Goal: Information Seeking & Learning: Learn about a topic

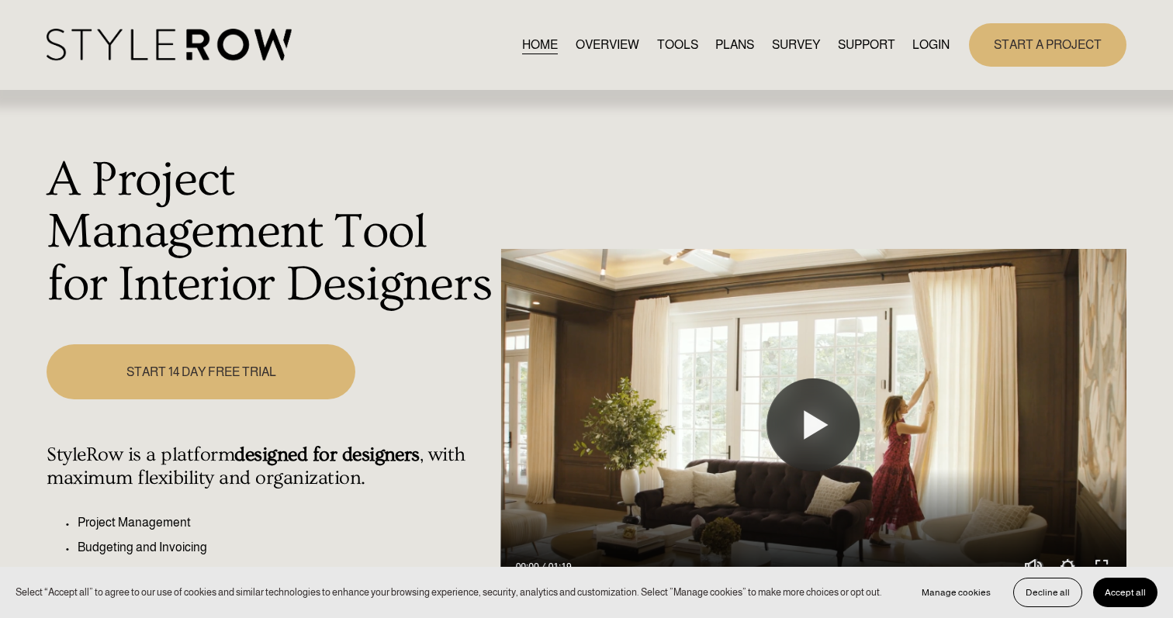
click at [928, 43] on link "LOGIN" at bounding box center [930, 44] width 37 height 21
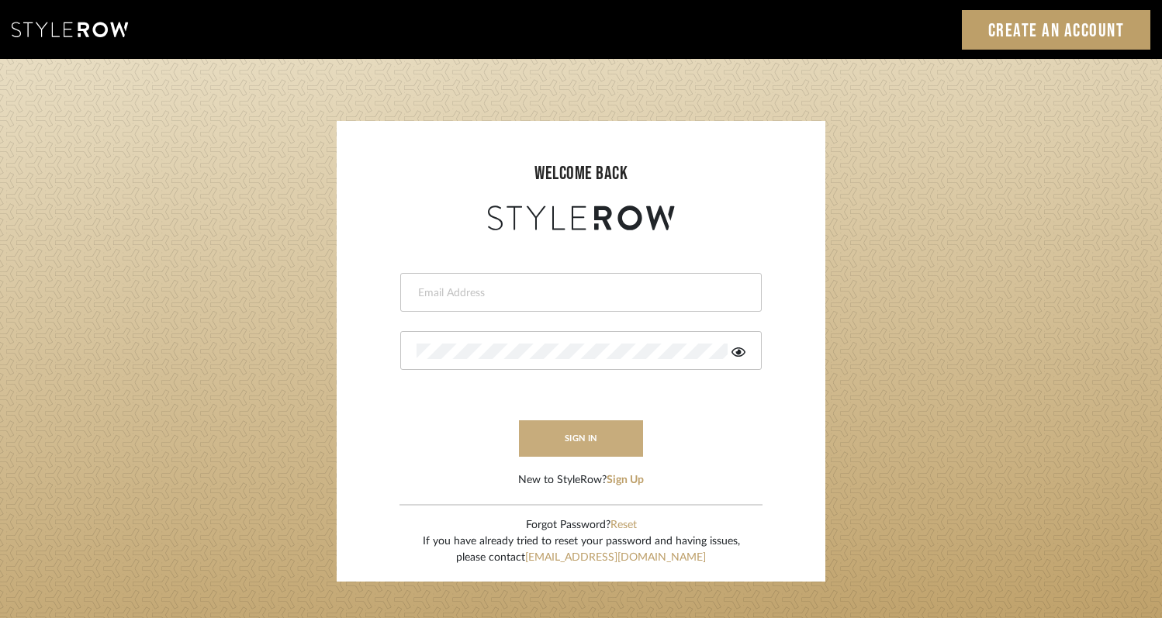
type input "[EMAIL_ADDRESS][DOMAIN_NAME]"
click at [610, 444] on button "sign in" at bounding box center [581, 438] width 124 height 36
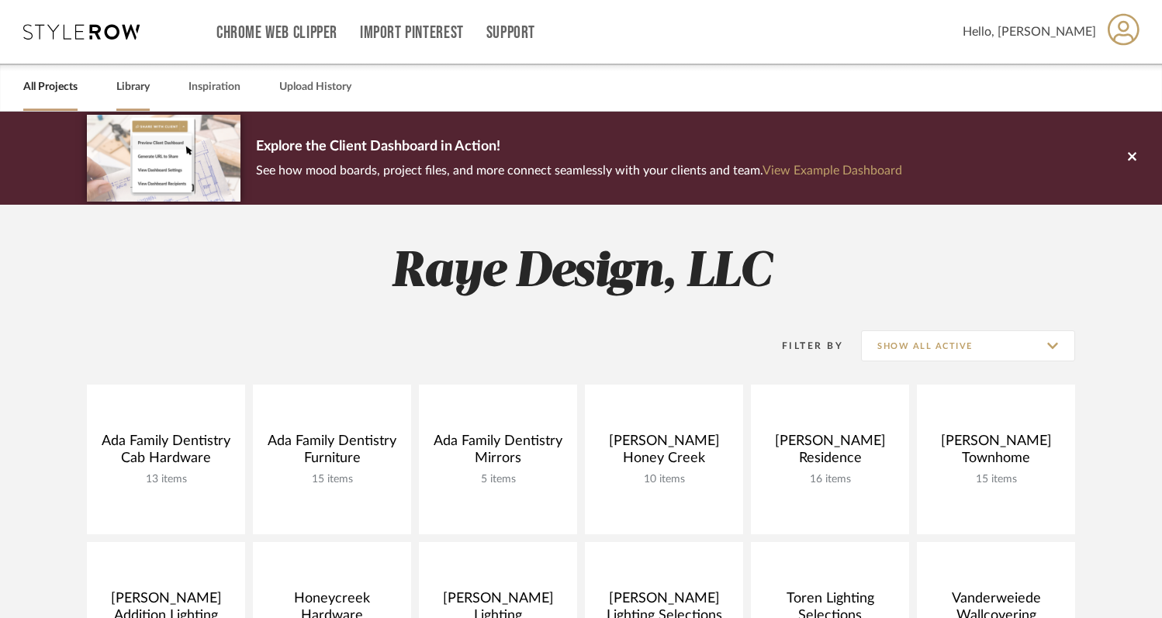
click at [136, 92] on link "Library" at bounding box center [132, 87] width 33 height 21
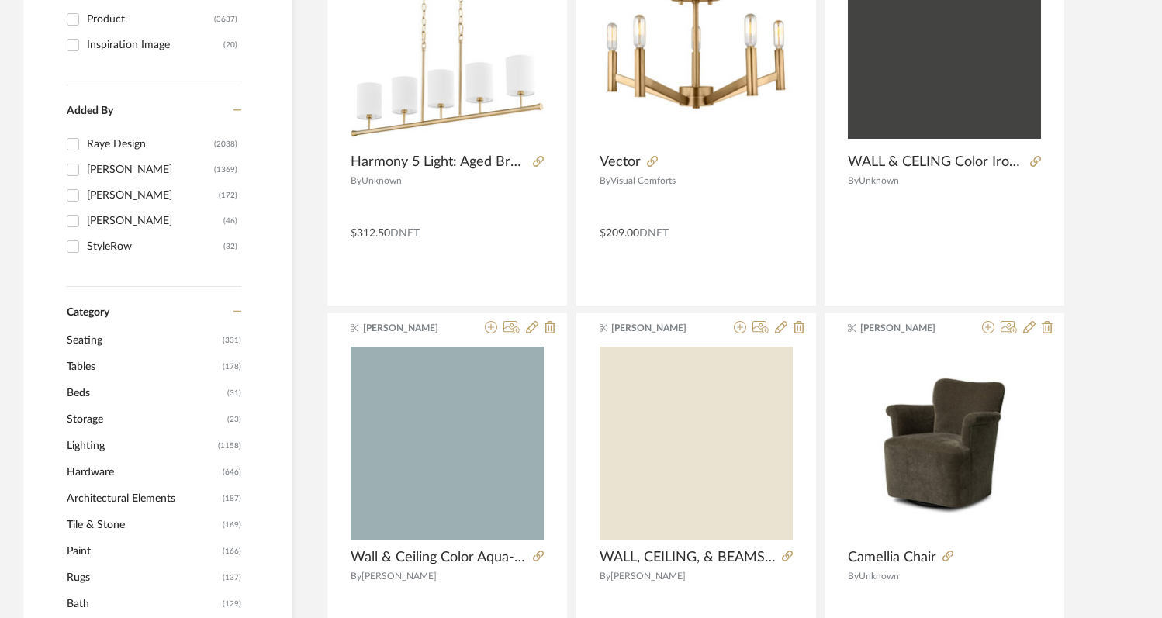
click at [99, 443] on span "Lighting" at bounding box center [140, 446] width 147 height 26
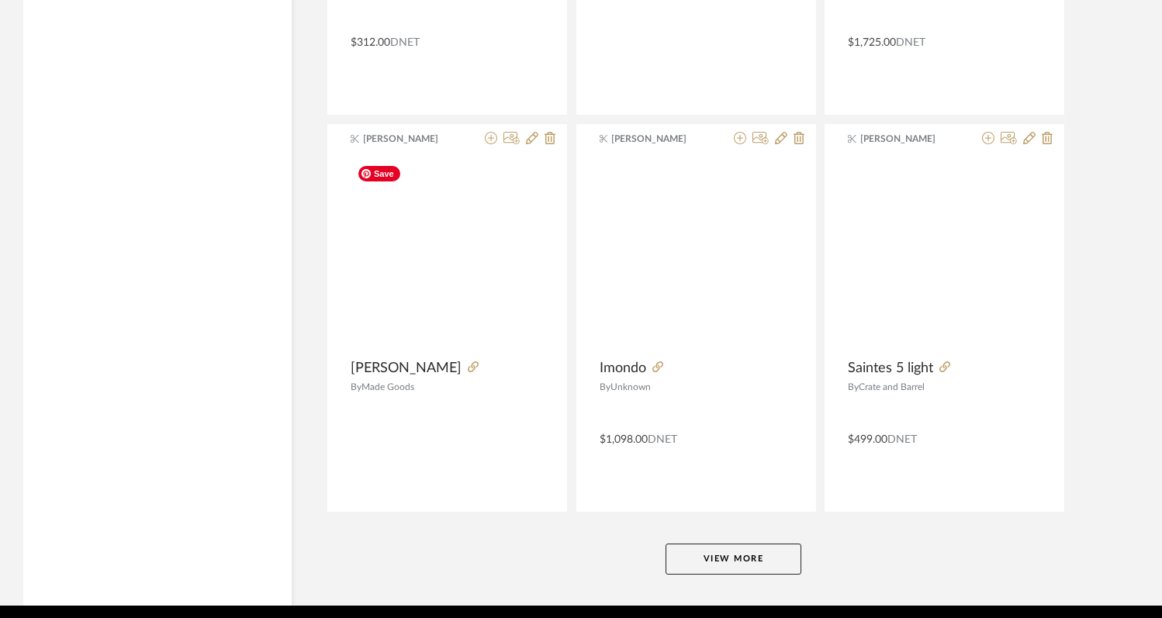
scroll to position [4688, 0]
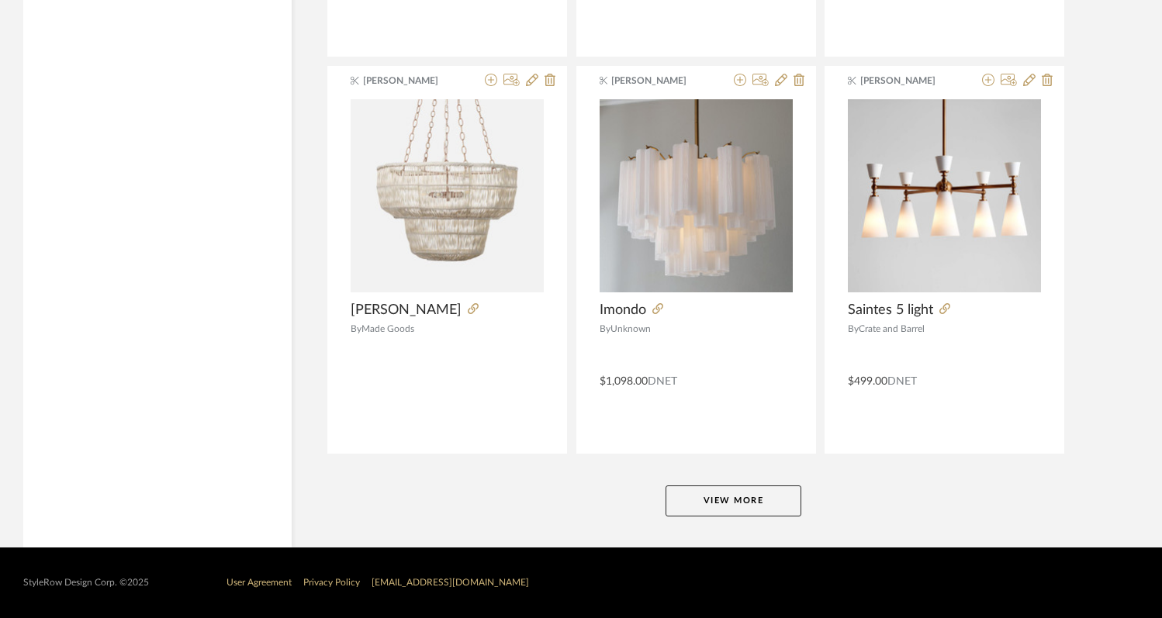
click at [686, 500] on button "View More" at bounding box center [734, 501] width 136 height 31
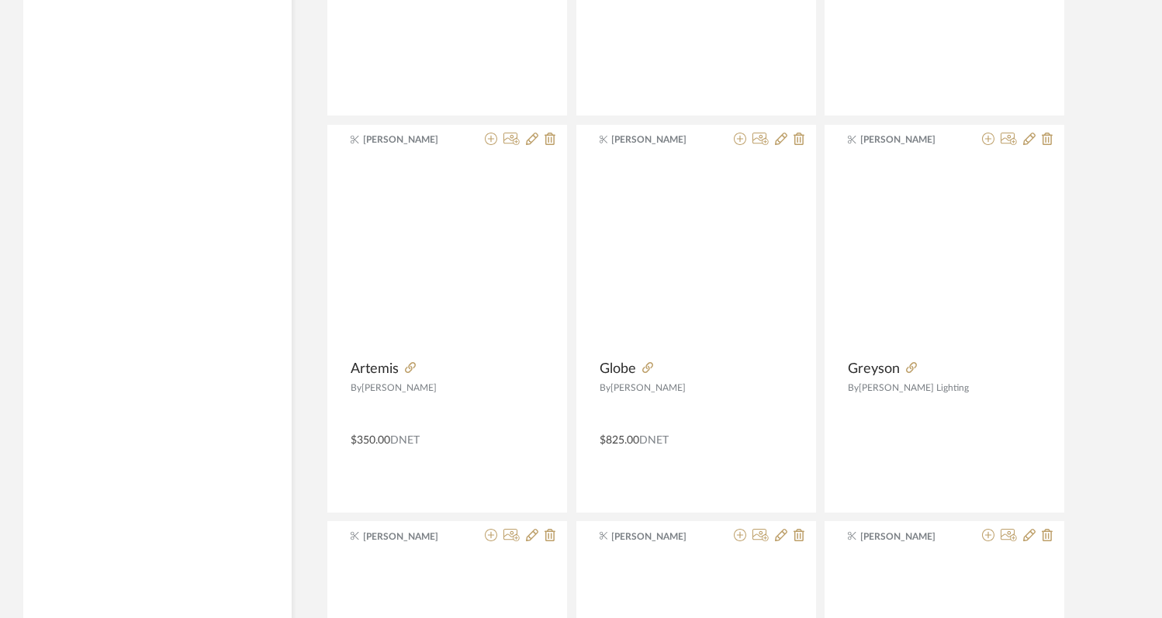
scroll to position [7805, 0]
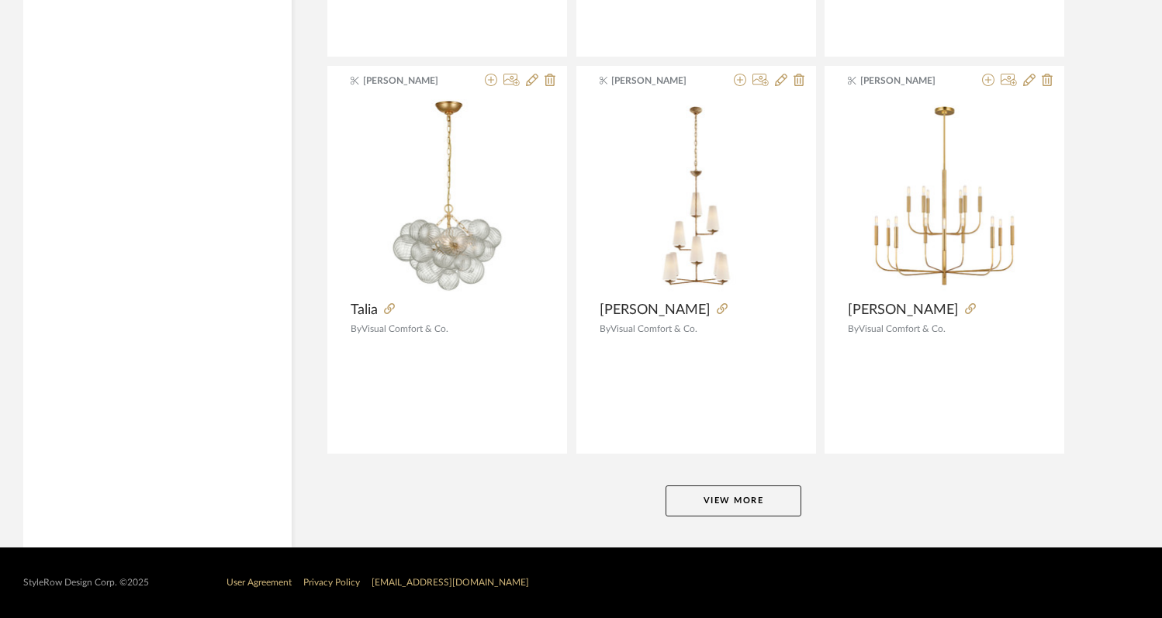
click at [686, 500] on button "View More" at bounding box center [734, 501] width 136 height 31
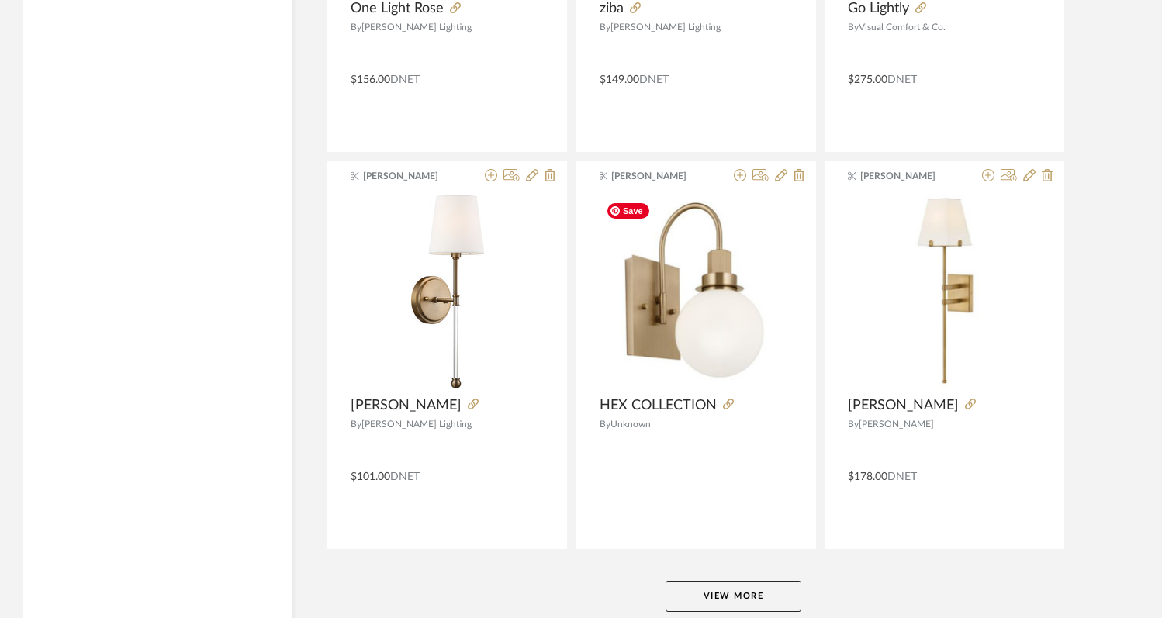
scroll to position [14212, 0]
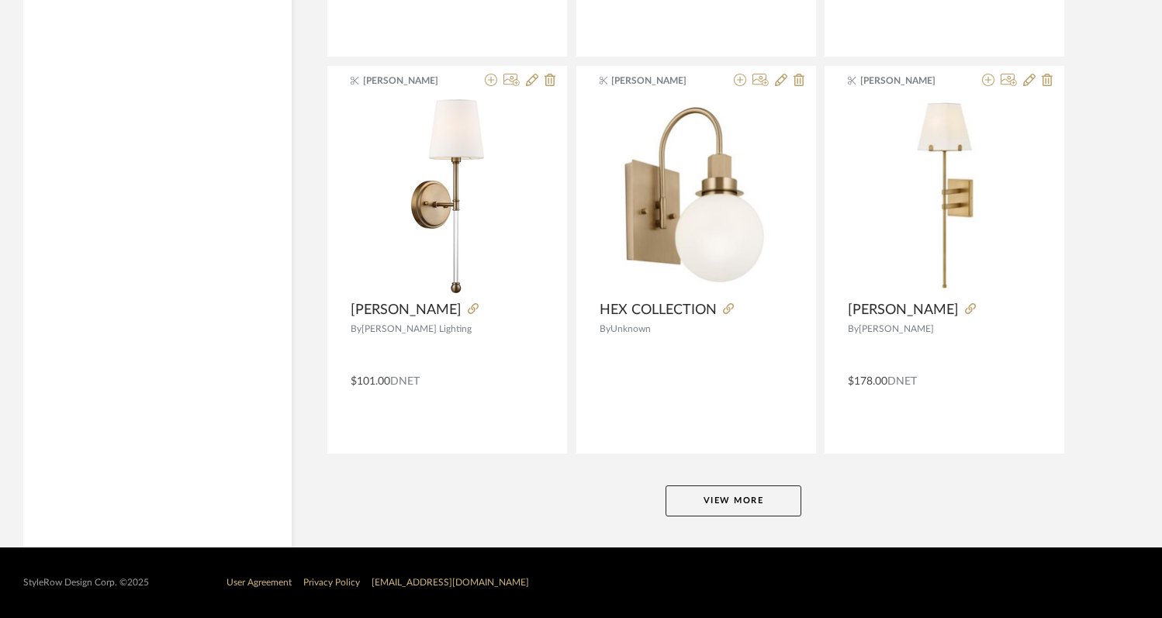
click at [695, 511] on button "View More" at bounding box center [734, 501] width 136 height 31
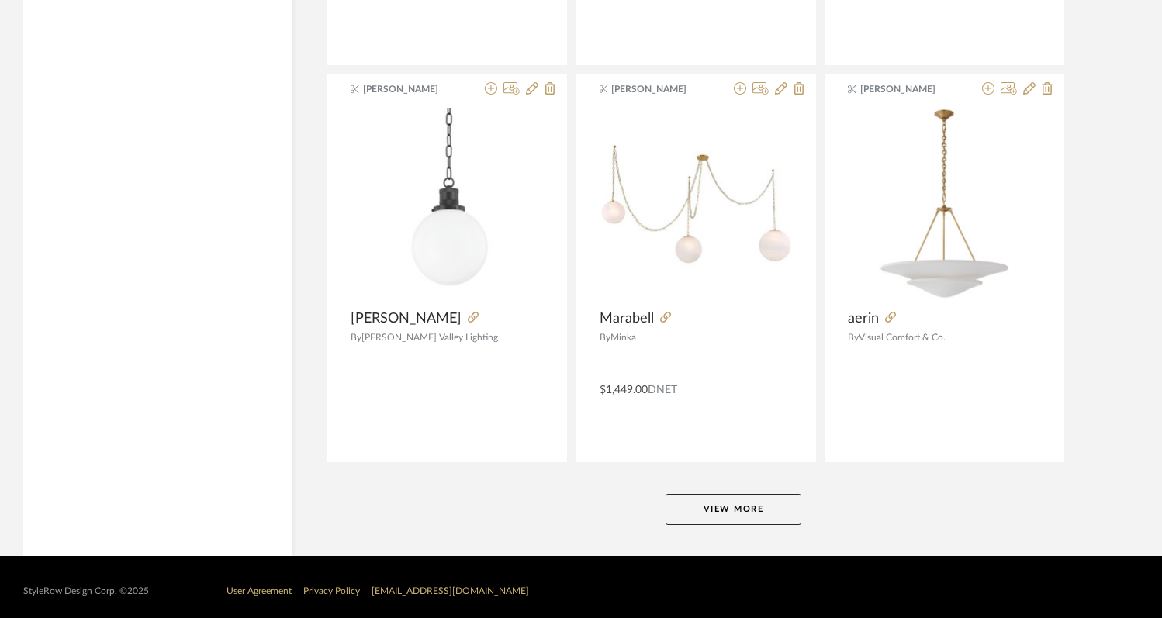
scroll to position [18973, 0]
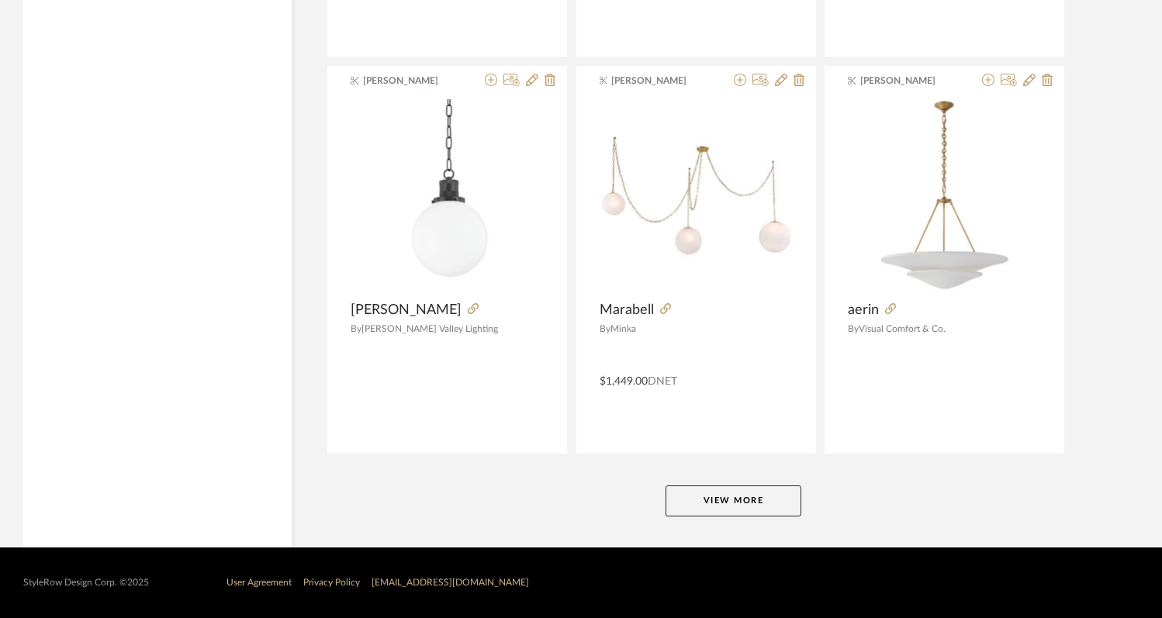
click at [705, 493] on button "View More" at bounding box center [734, 501] width 136 height 31
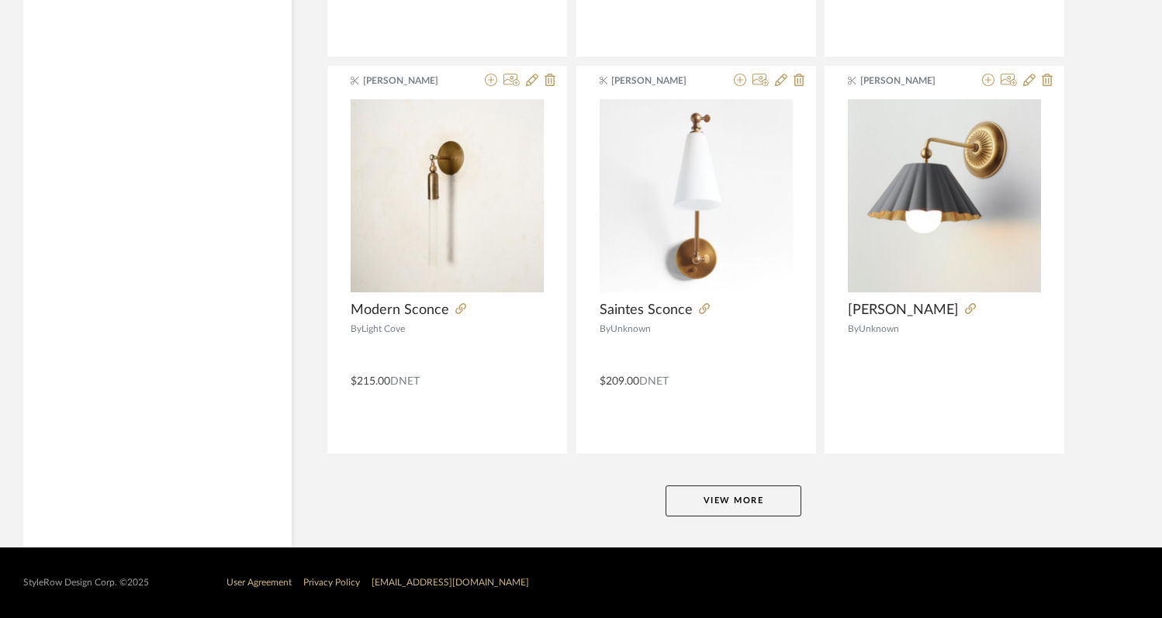
click at [705, 495] on button "View More" at bounding box center [734, 501] width 136 height 31
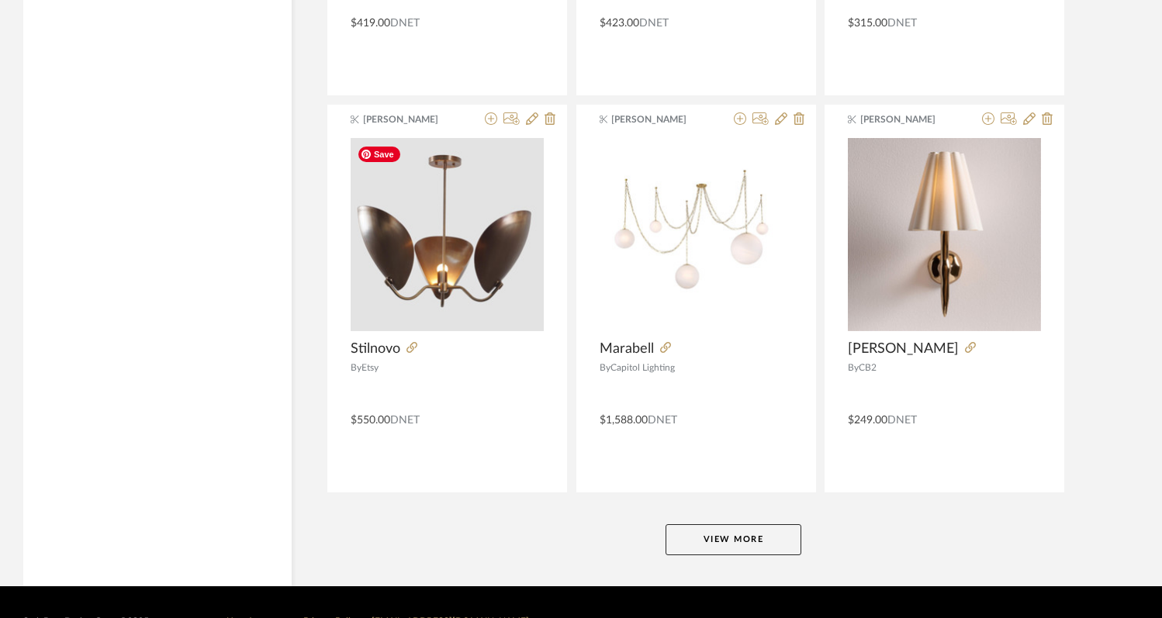
scroll to position [28497, 0]
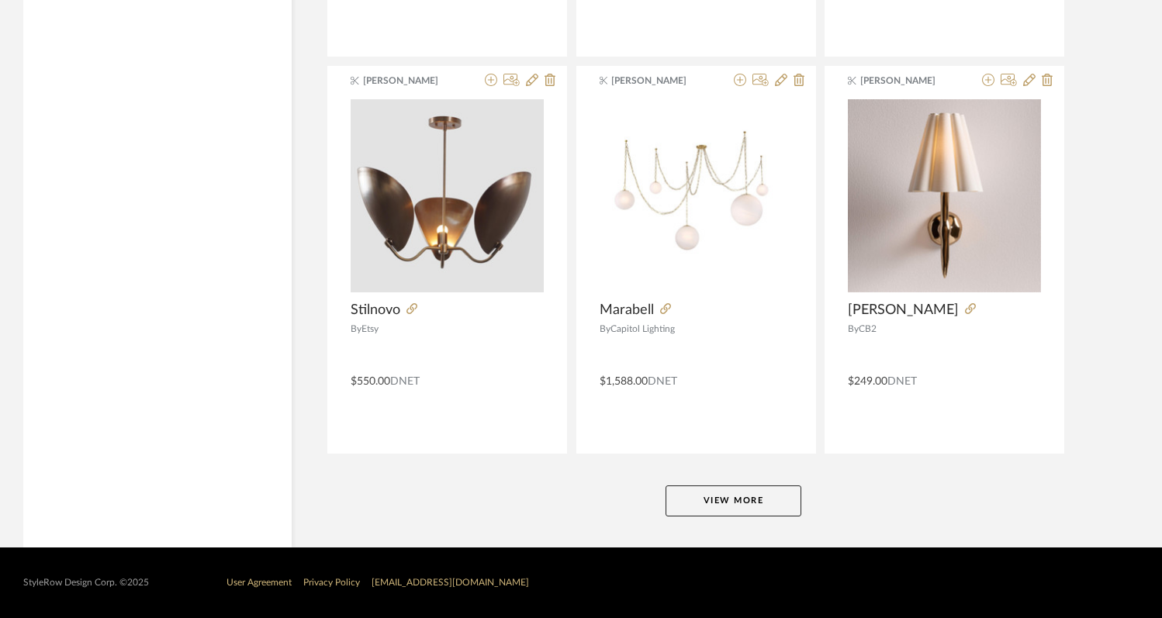
click at [702, 500] on button "View More" at bounding box center [734, 501] width 136 height 31
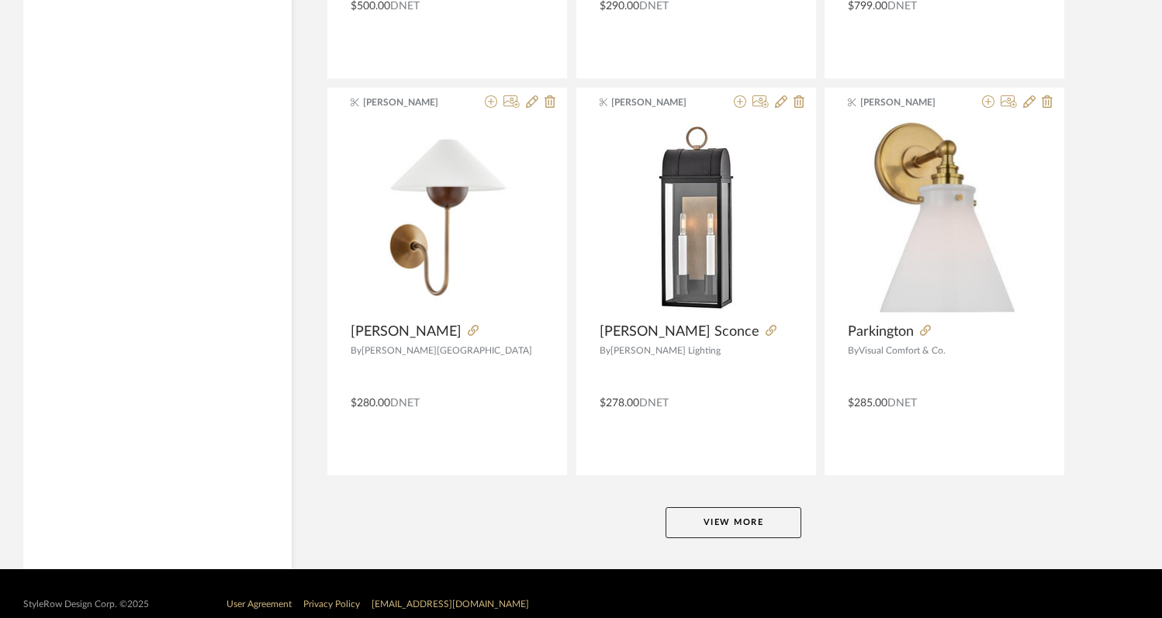
scroll to position [33254, 0]
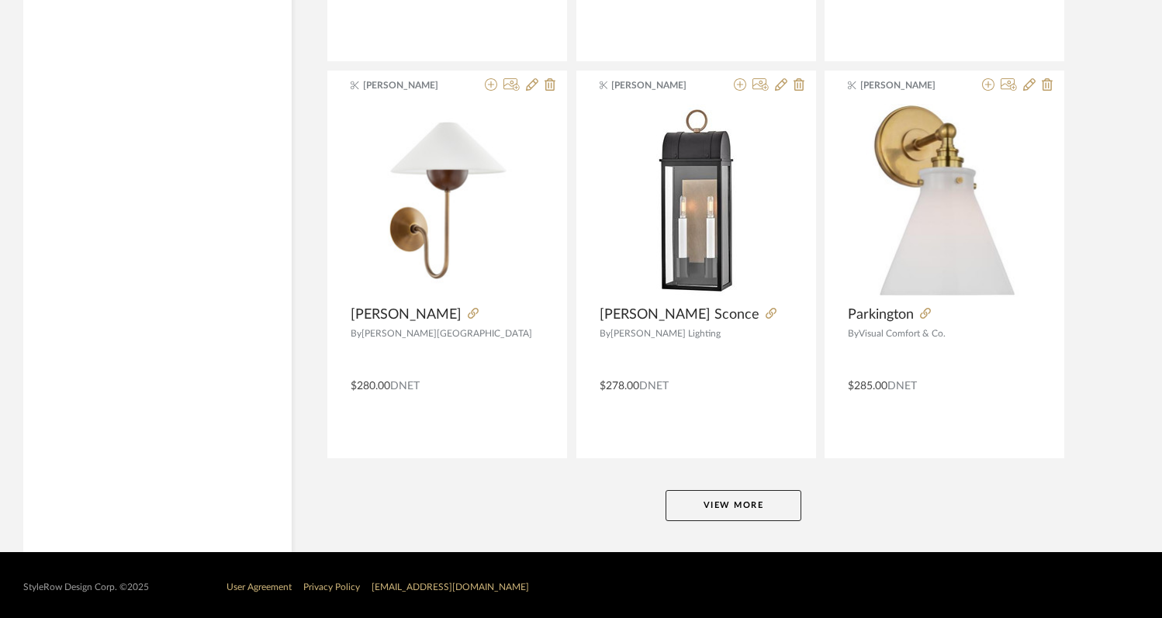
click at [703, 507] on button "View More" at bounding box center [734, 505] width 136 height 31
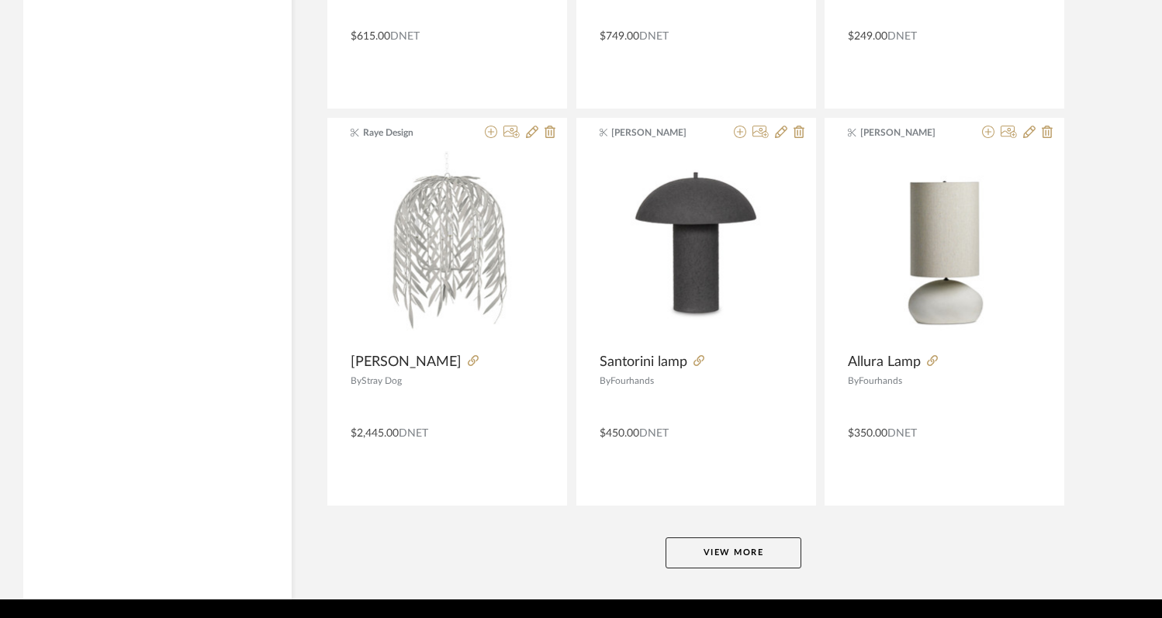
scroll to position [38020, 0]
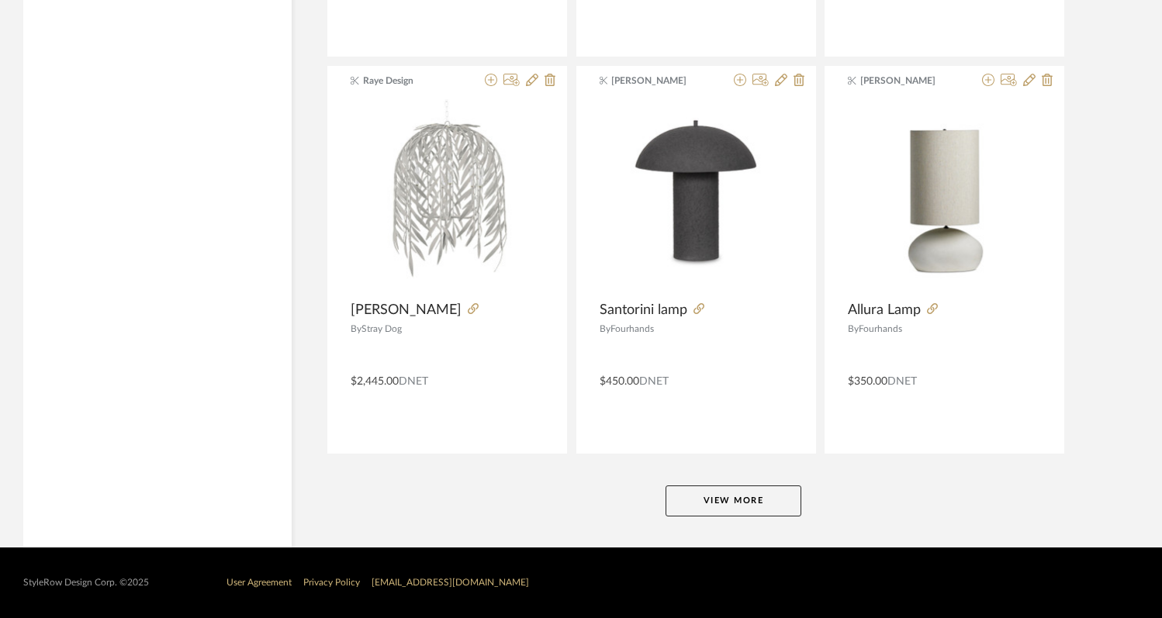
click at [712, 488] on button "View More" at bounding box center [734, 501] width 136 height 31
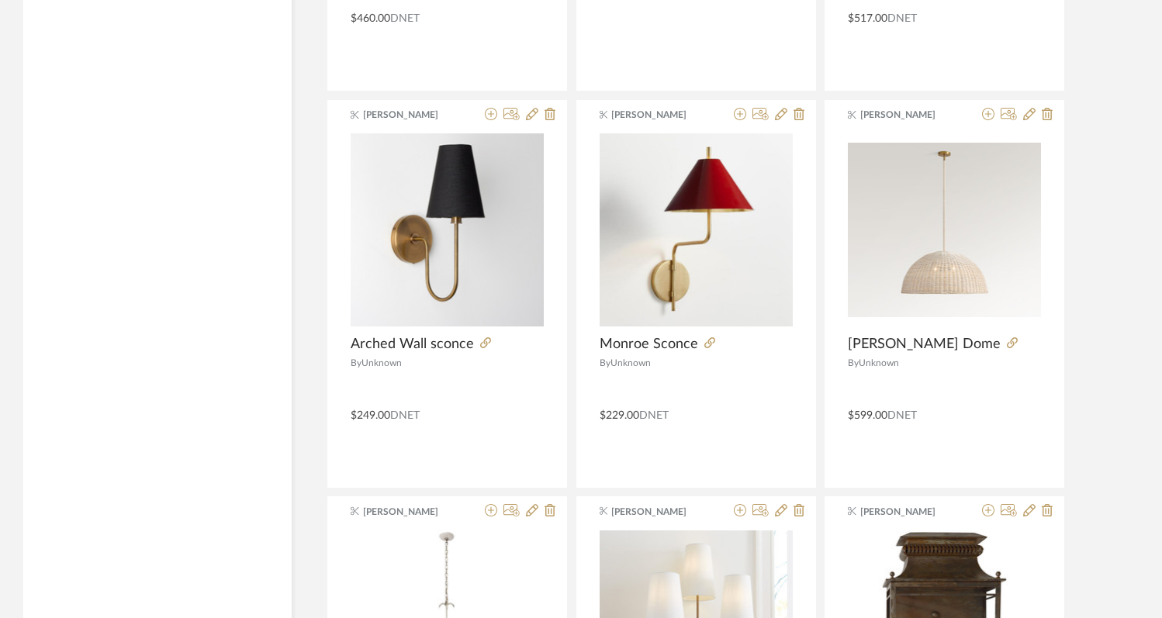
scroll to position [41956, 0]
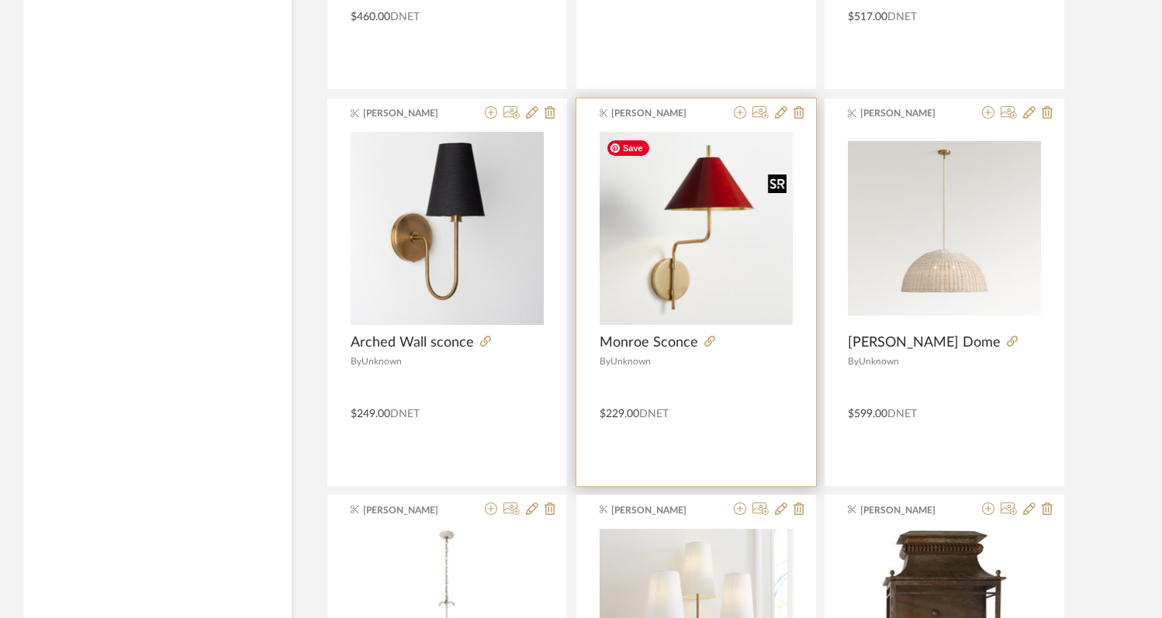
click at [701, 268] on img "0" at bounding box center [696, 228] width 193 height 193
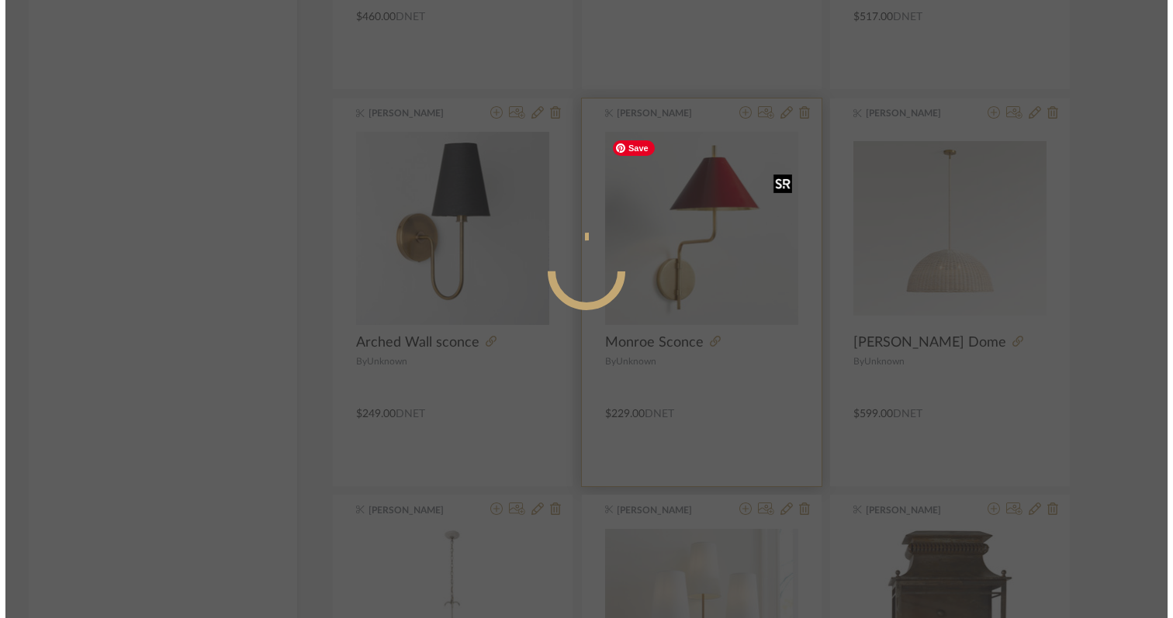
scroll to position [0, 0]
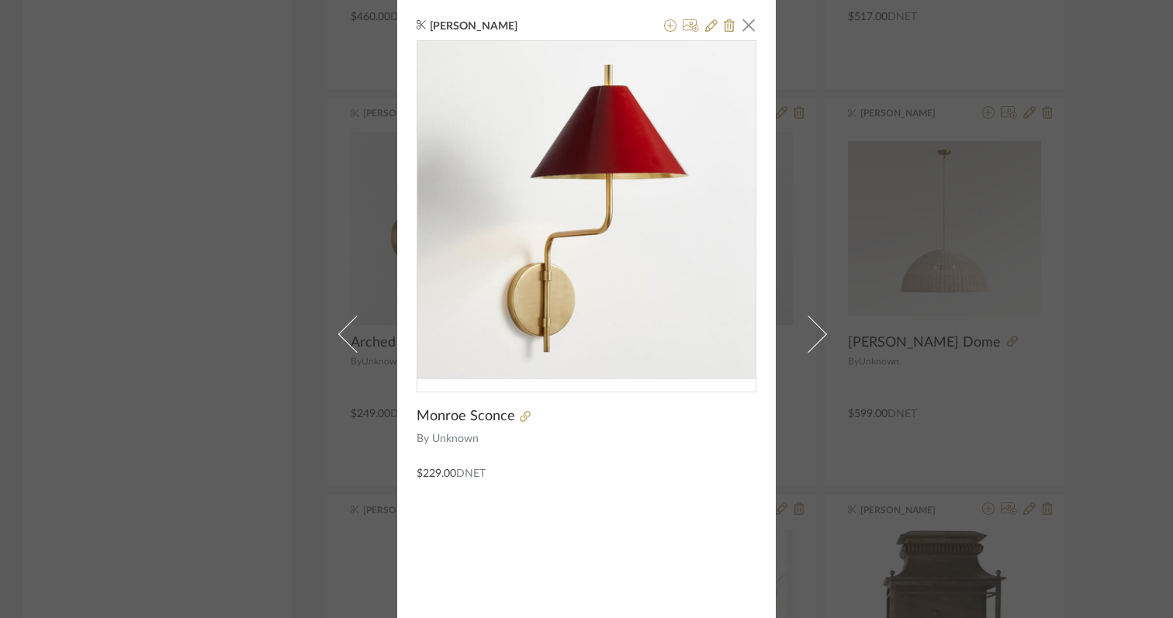
click at [522, 411] on div at bounding box center [635, 416] width 241 height 17
click at [520, 417] on icon at bounding box center [525, 416] width 11 height 11
click at [746, 28] on span "button" at bounding box center [748, 24] width 31 height 31
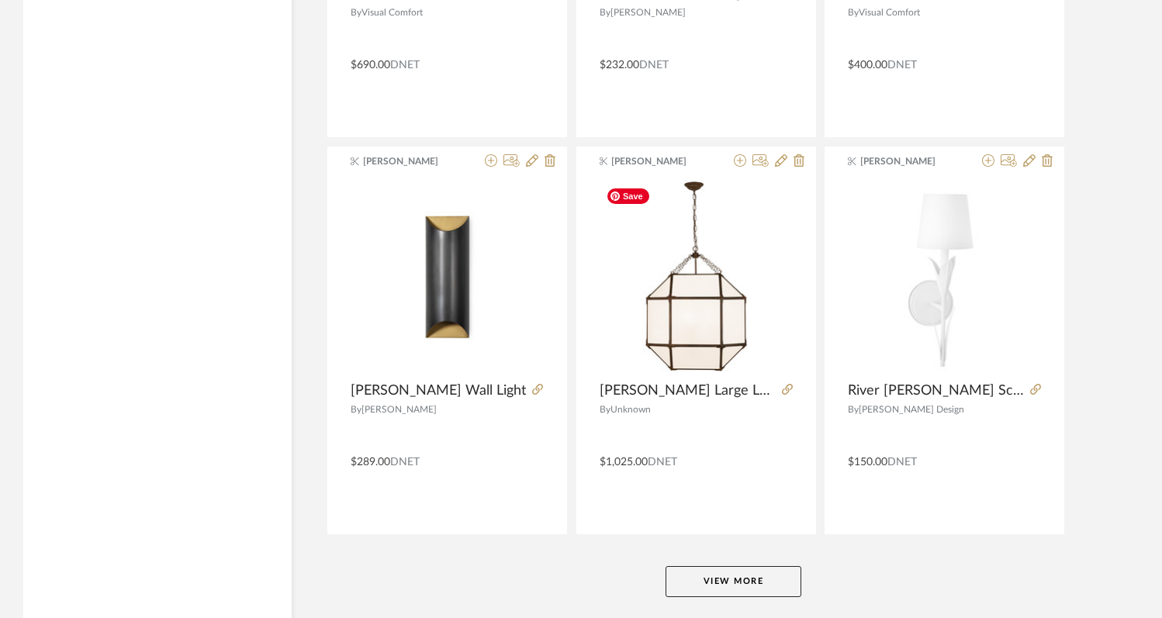
scroll to position [42782, 0]
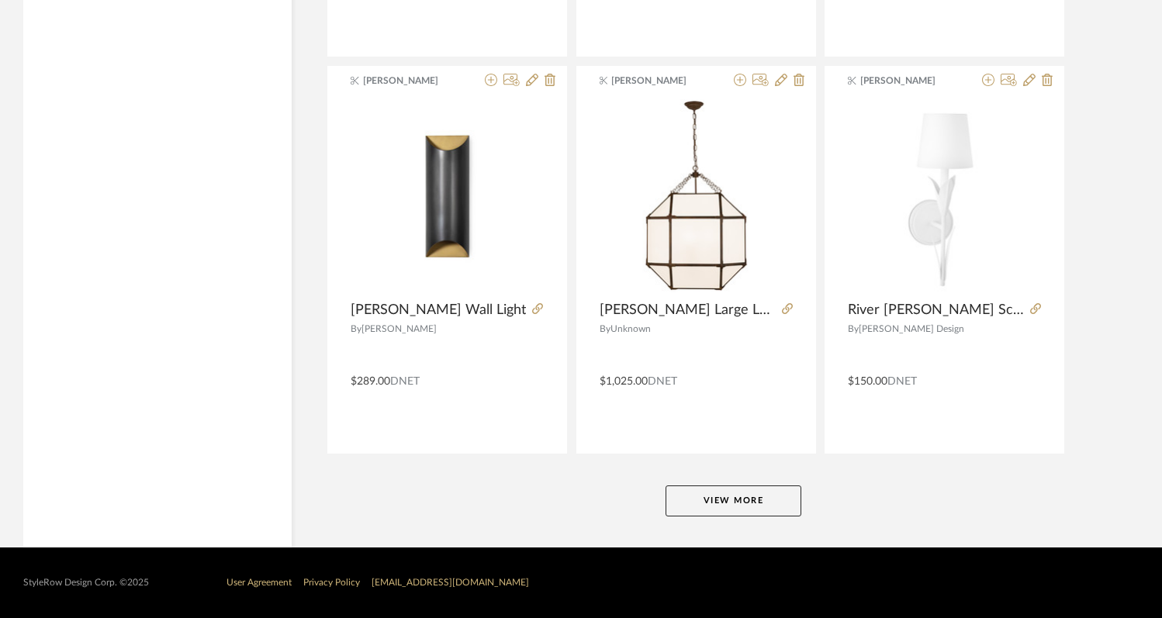
click at [694, 498] on button "View More" at bounding box center [734, 501] width 136 height 31
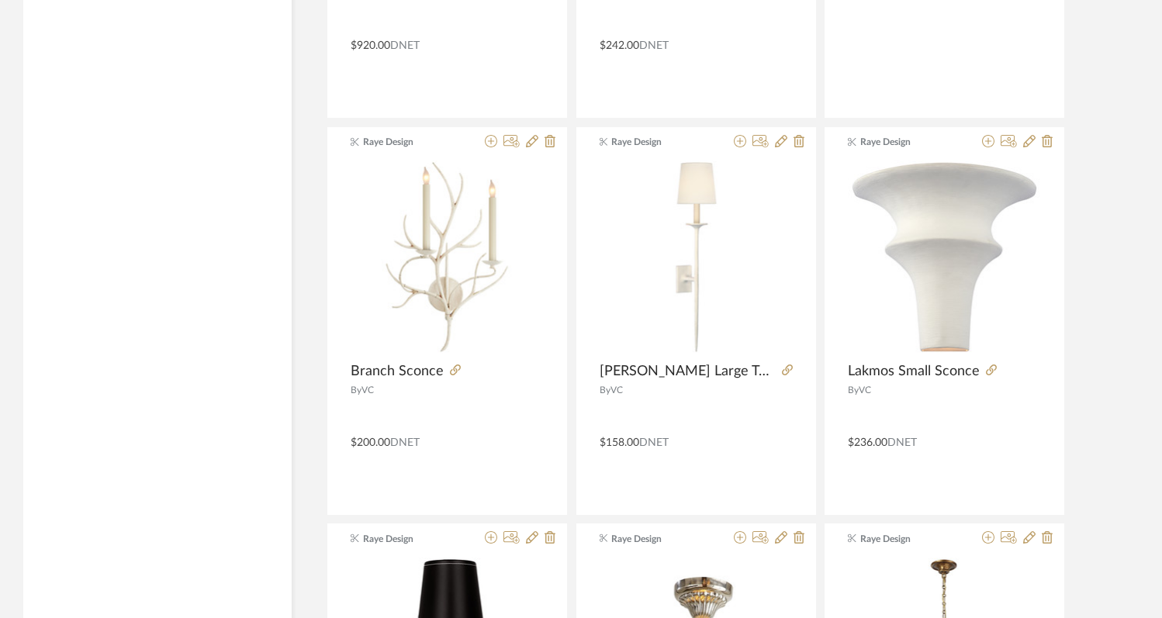
scroll to position [44656, 0]
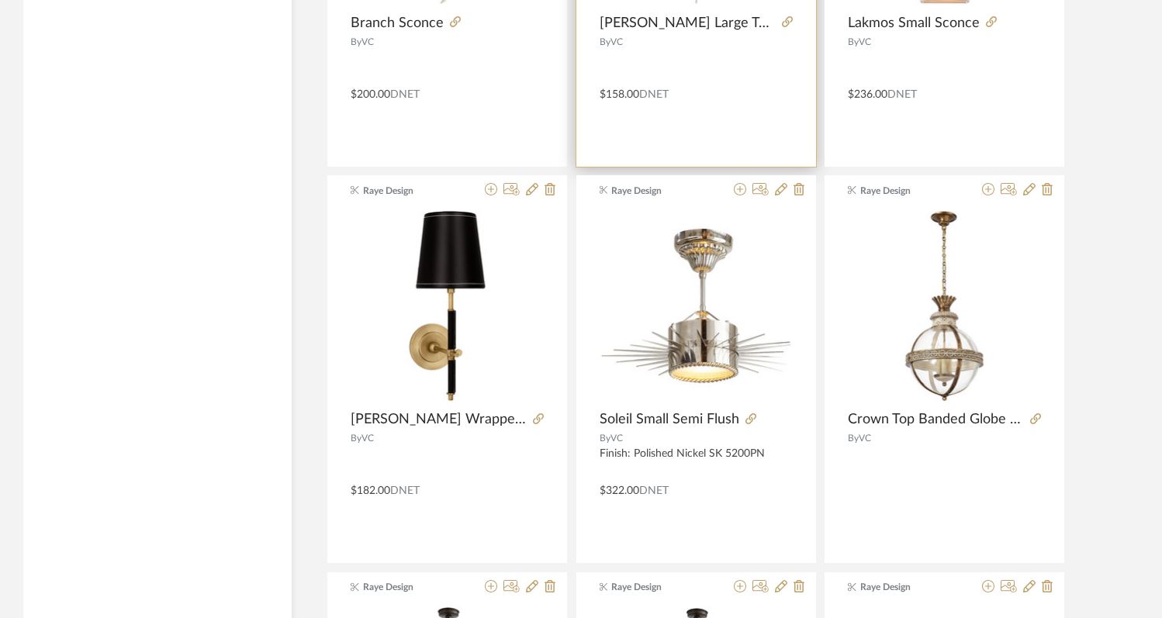
drag, startPoint x: 691, startPoint y: 342, endPoint x: 576, endPoint y: 0, distance: 360.9
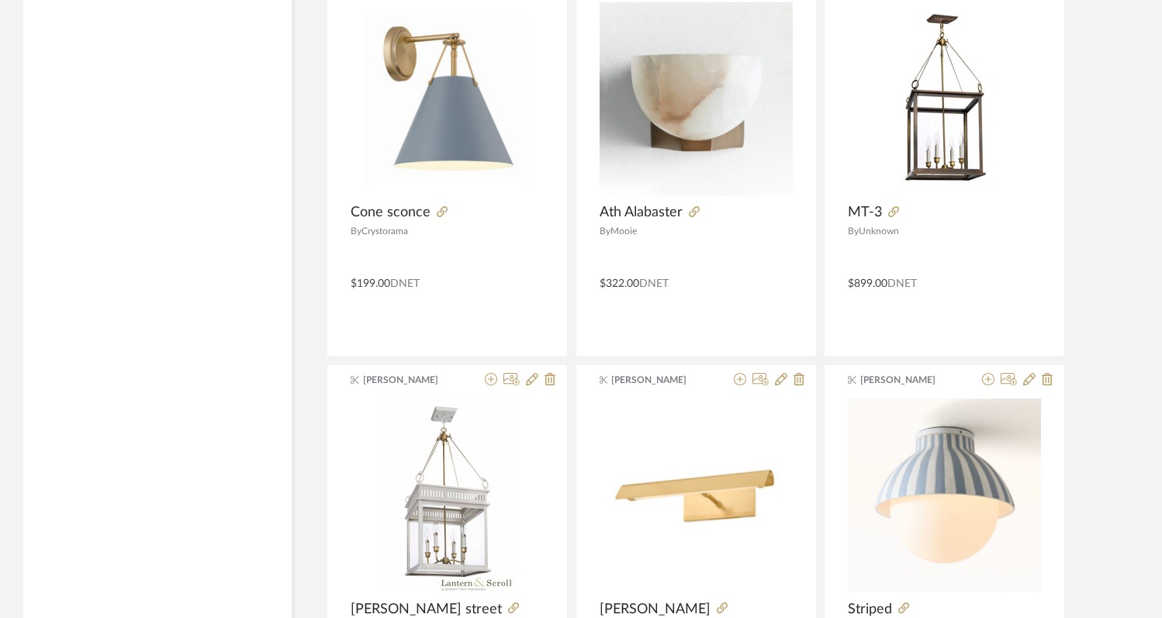
scroll to position [24235, 0]
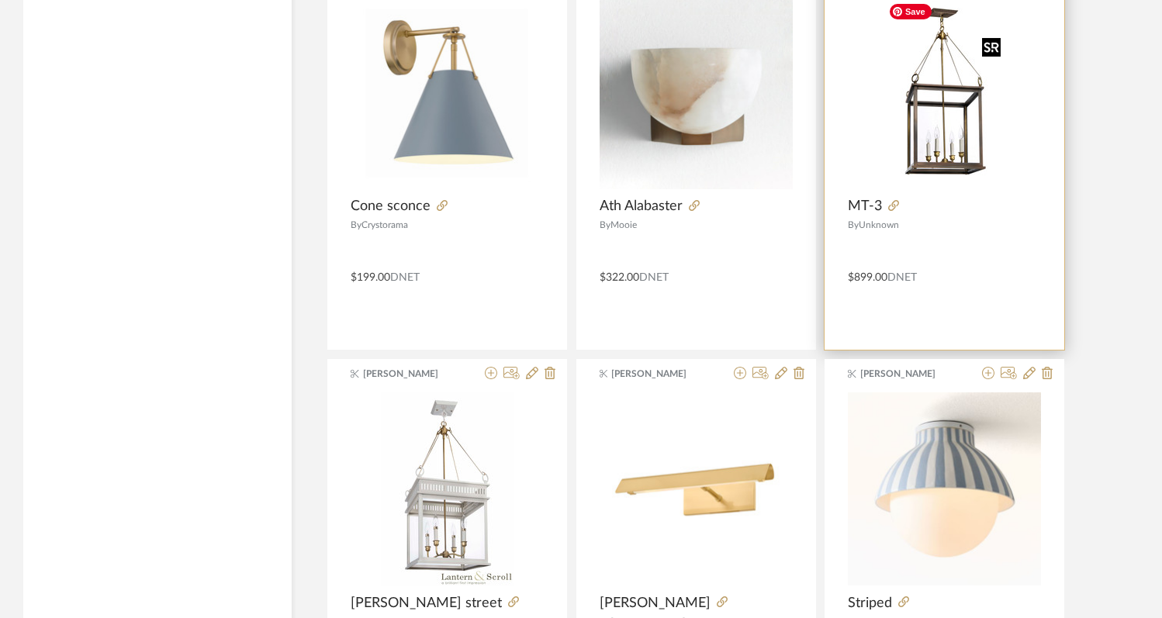
click at [937, 128] on img "0" at bounding box center [944, 92] width 125 height 194
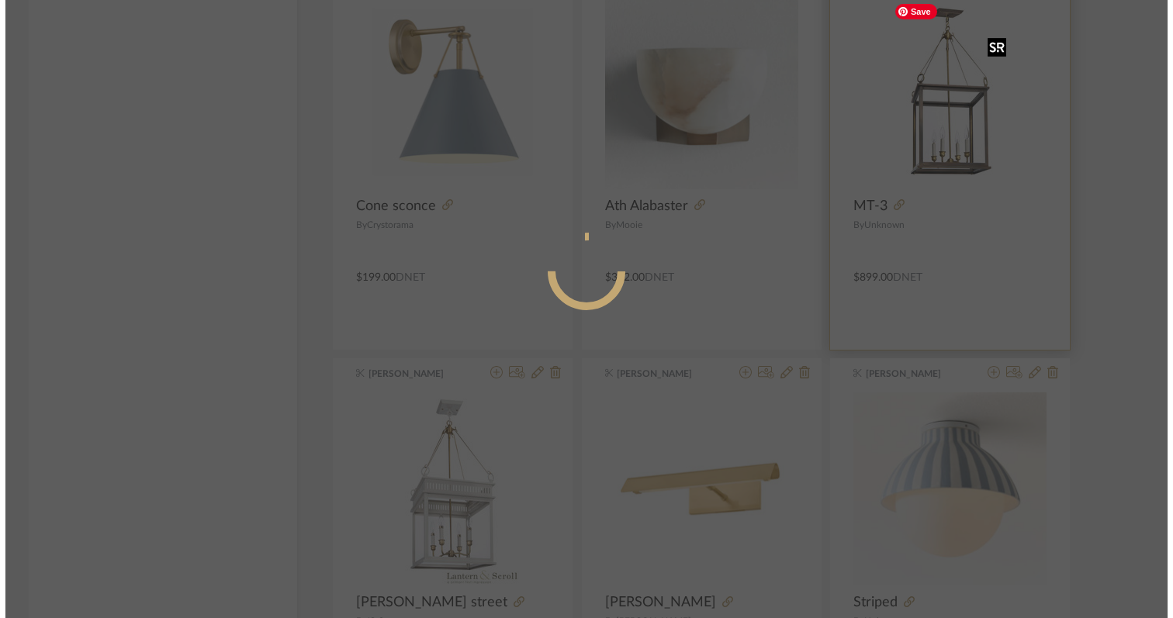
scroll to position [0, 0]
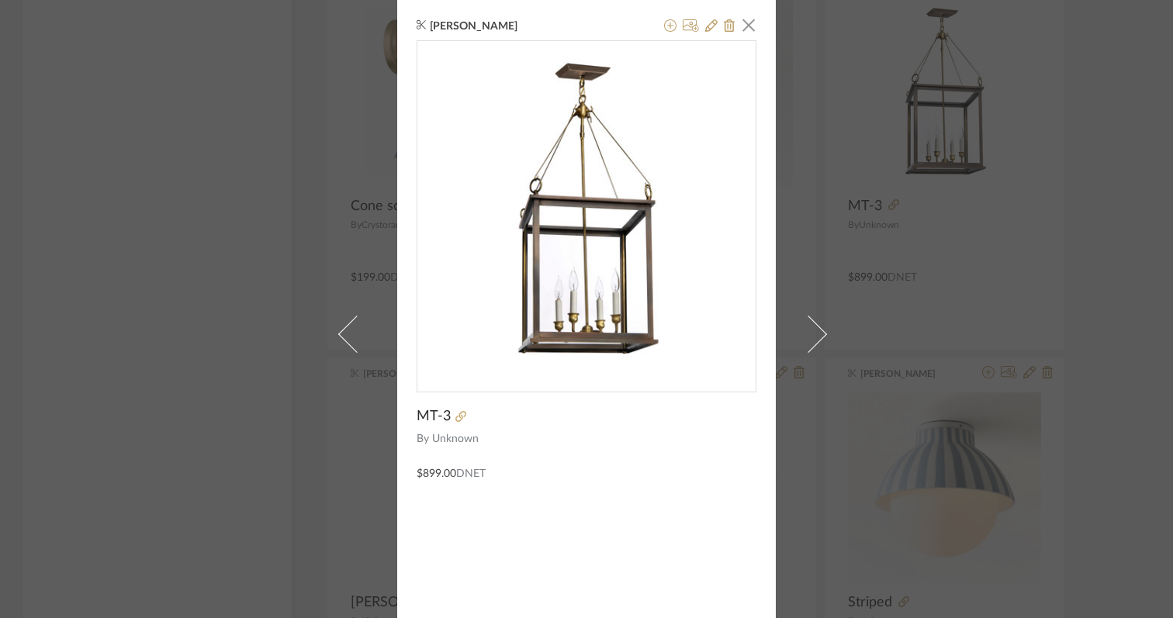
click at [240, 236] on div "Colleen Dawson × MT-3 By Unknown $899.00 DNET" at bounding box center [586, 309] width 1173 height 618
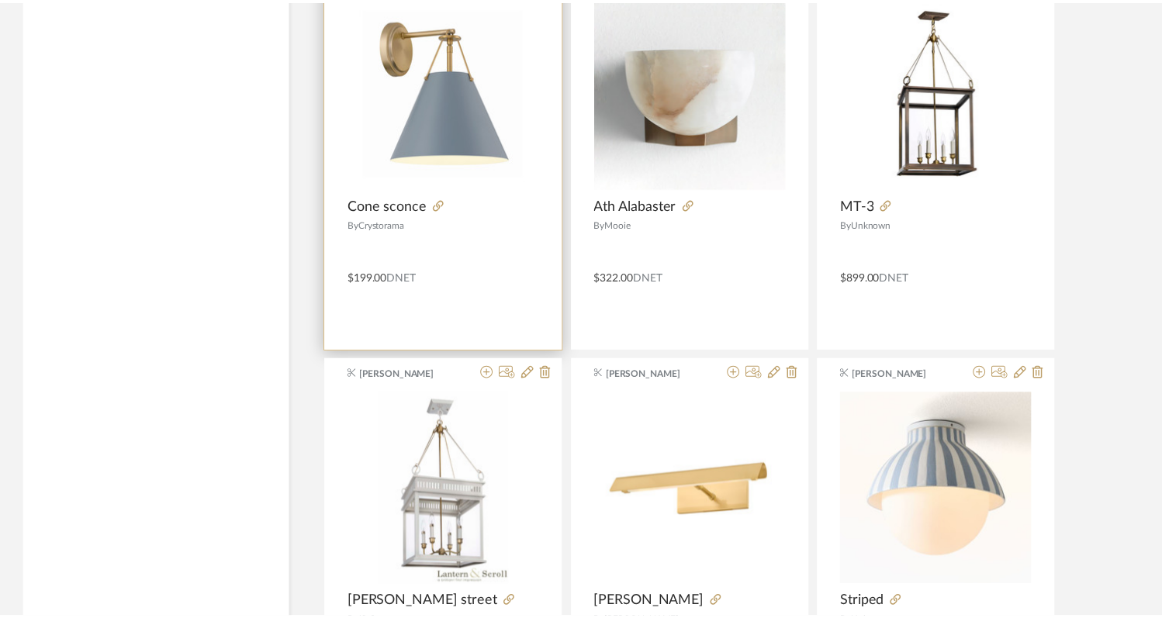
scroll to position [24235, 0]
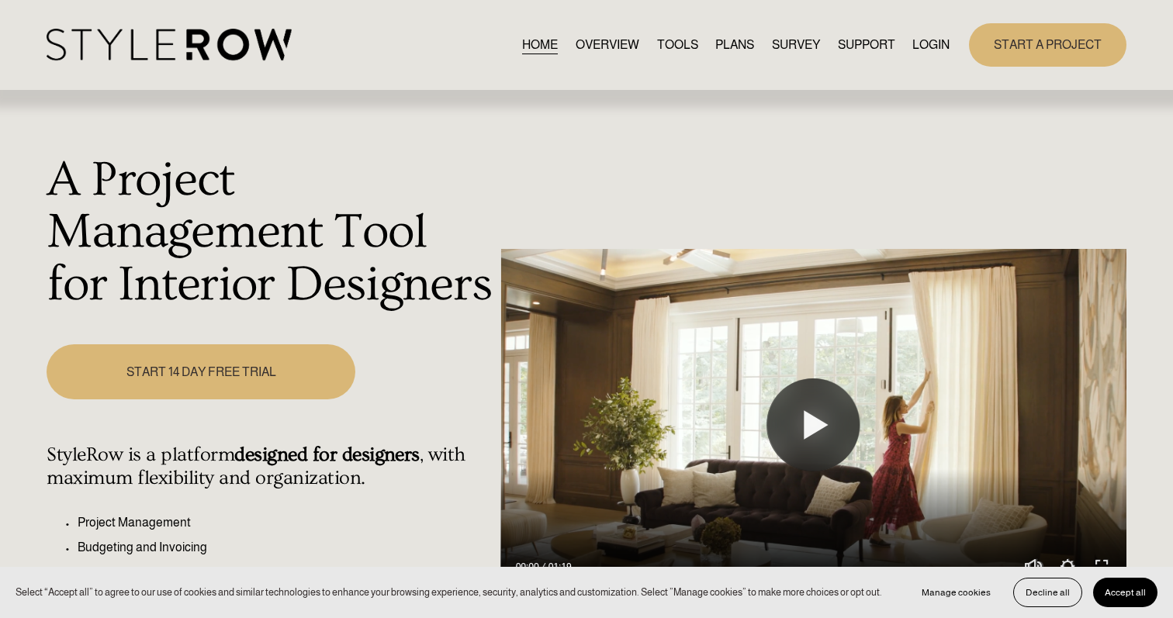
click at [932, 40] on link "LOGIN" at bounding box center [930, 44] width 37 height 21
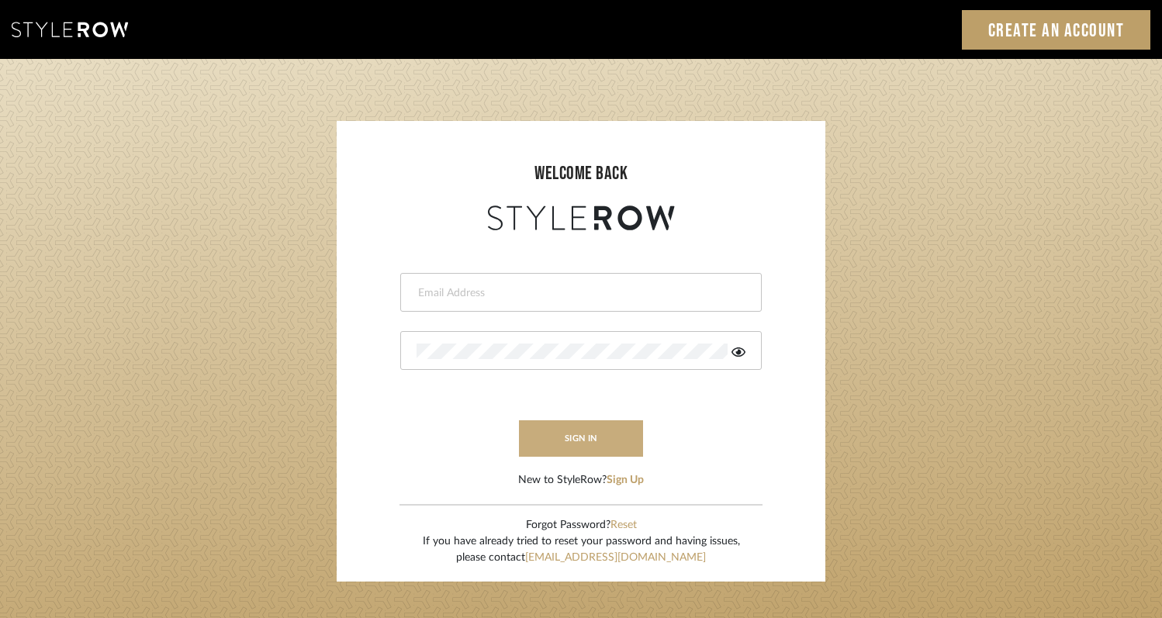
type input "rayeinteriordesign@gmail.com"
click at [568, 435] on button "sign in" at bounding box center [581, 438] width 124 height 36
